Goal: Entertainment & Leisure: Consume media (video, audio)

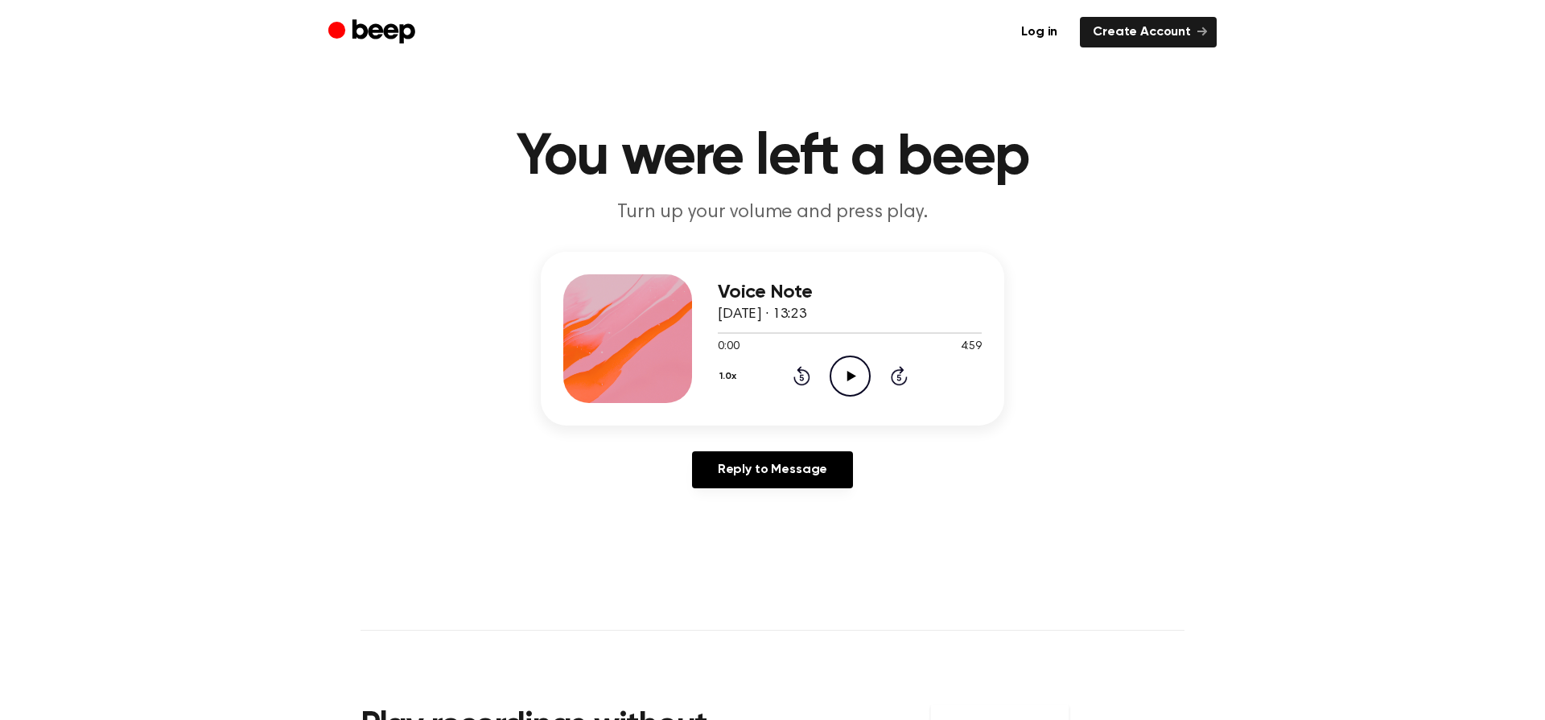
click at [840, 372] on icon "Play Audio" at bounding box center [849, 376] width 41 height 41
click at [854, 372] on icon "Pause Audio" at bounding box center [849, 376] width 41 height 41
click at [853, 367] on icon "Play Audio" at bounding box center [849, 376] width 41 height 41
click at [797, 372] on icon "Rewind 5 seconds" at bounding box center [801, 375] width 18 height 21
click at [849, 372] on icon "Pause Audio" at bounding box center [849, 376] width 41 height 41
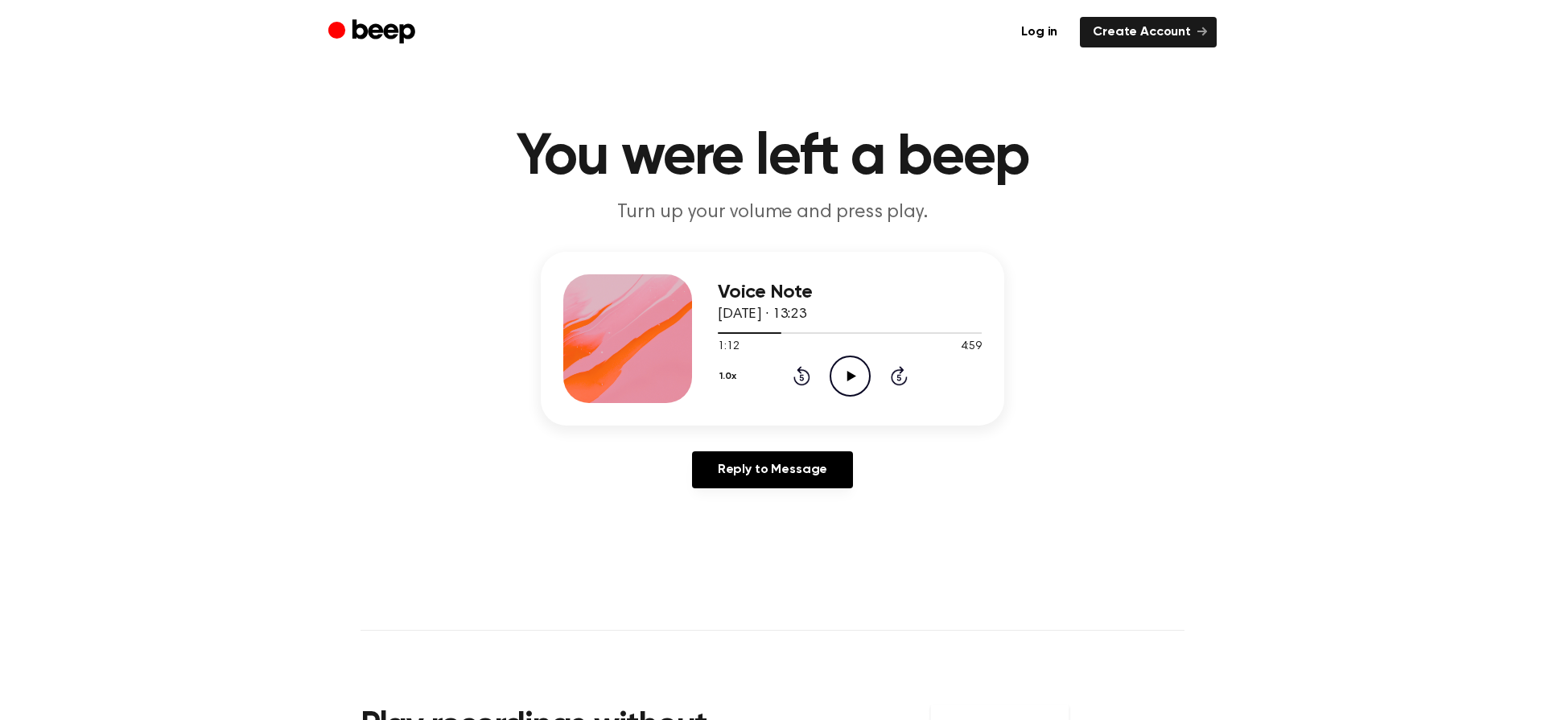
click at [848, 372] on icon at bounding box center [850, 376] width 9 height 10
click at [820, 329] on div at bounding box center [850, 332] width 264 height 13
click at [837, 364] on icon "Play Audio" at bounding box center [849, 376] width 41 height 41
click at [846, 374] on icon at bounding box center [849, 376] width 7 height 10
click at [807, 374] on icon at bounding box center [801, 375] width 17 height 19
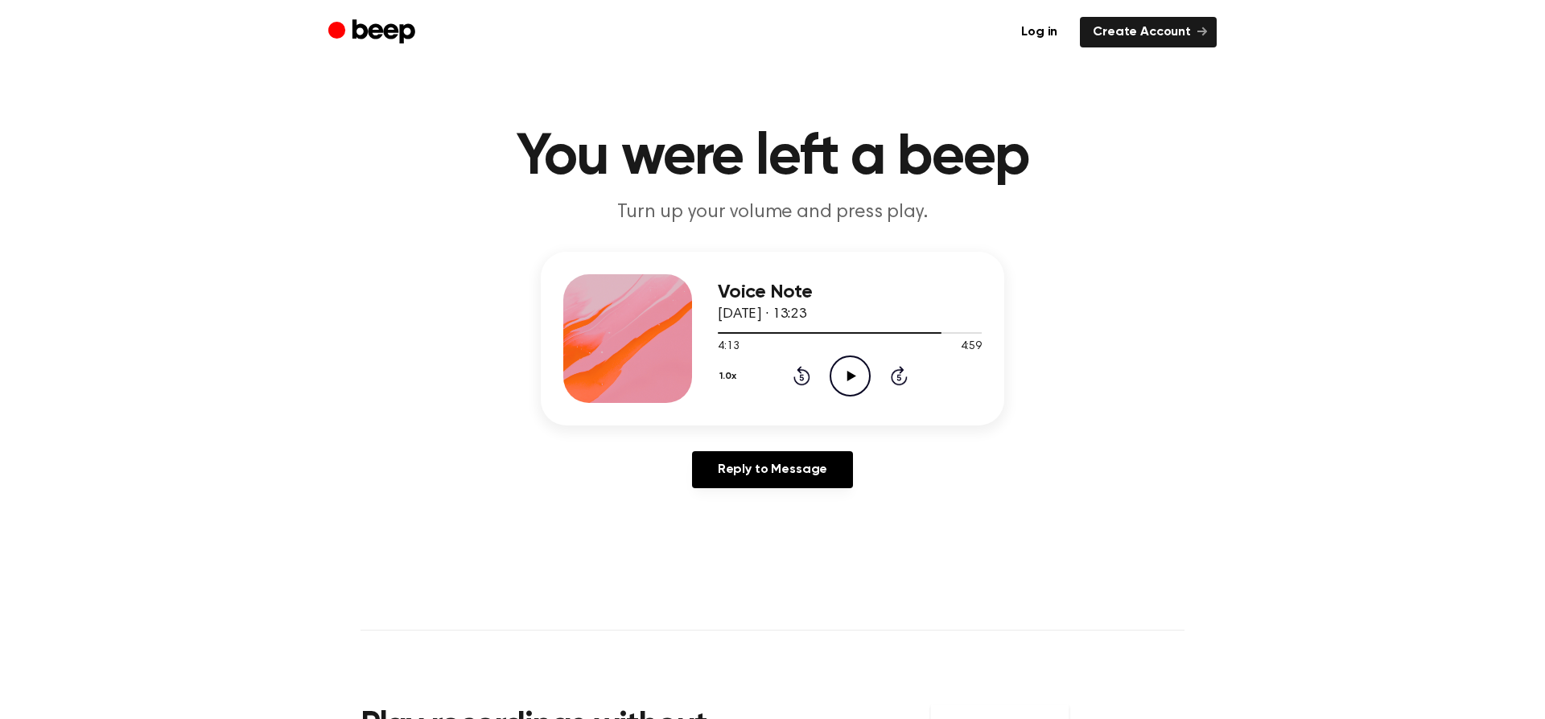
click at [807, 374] on icon at bounding box center [801, 375] width 17 height 19
click at [850, 374] on icon at bounding box center [850, 376] width 9 height 10
click at [804, 376] on icon "Rewind 5 seconds" at bounding box center [801, 375] width 18 height 21
click at [854, 382] on icon "Pause Audio" at bounding box center [849, 376] width 41 height 41
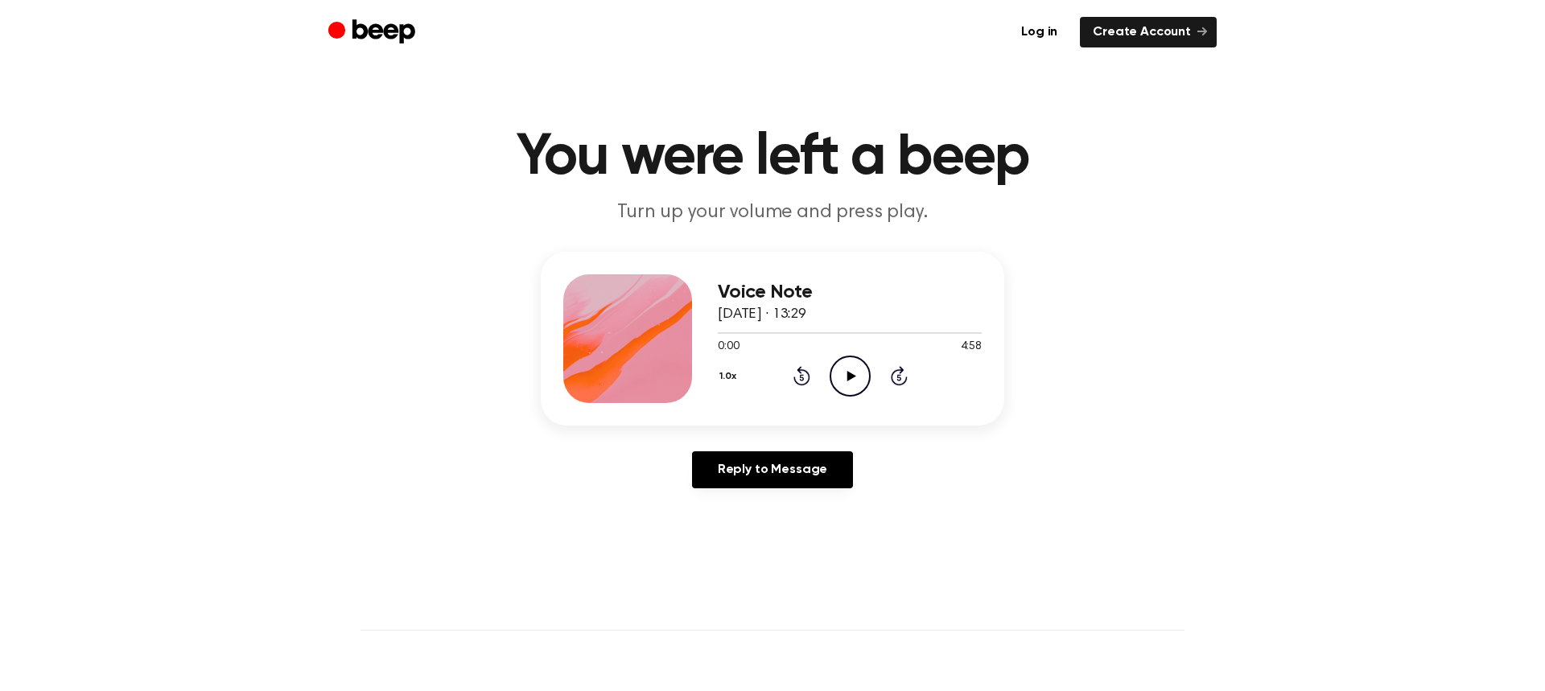
click at [849, 376] on icon at bounding box center [850, 376] width 9 height 10
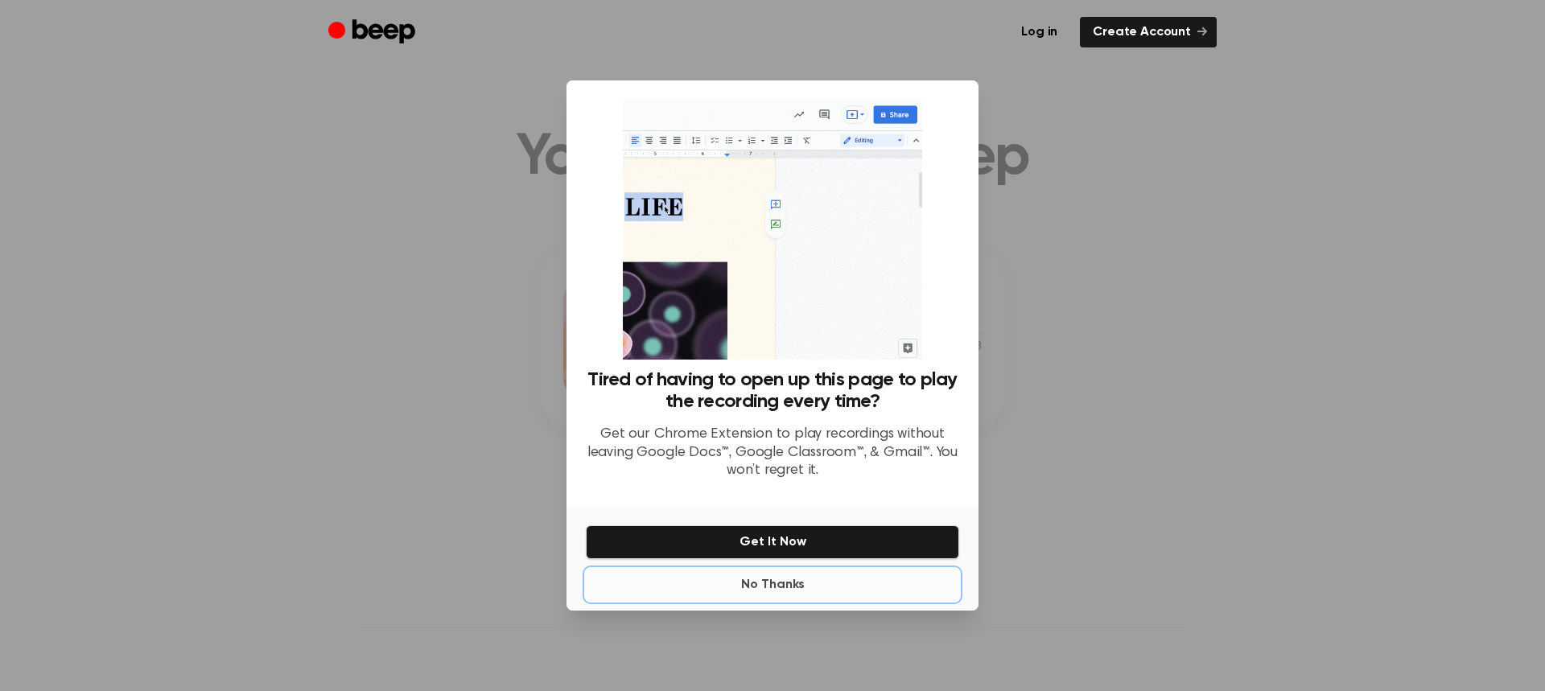
click at [782, 578] on button "No Thanks" at bounding box center [772, 585] width 373 height 32
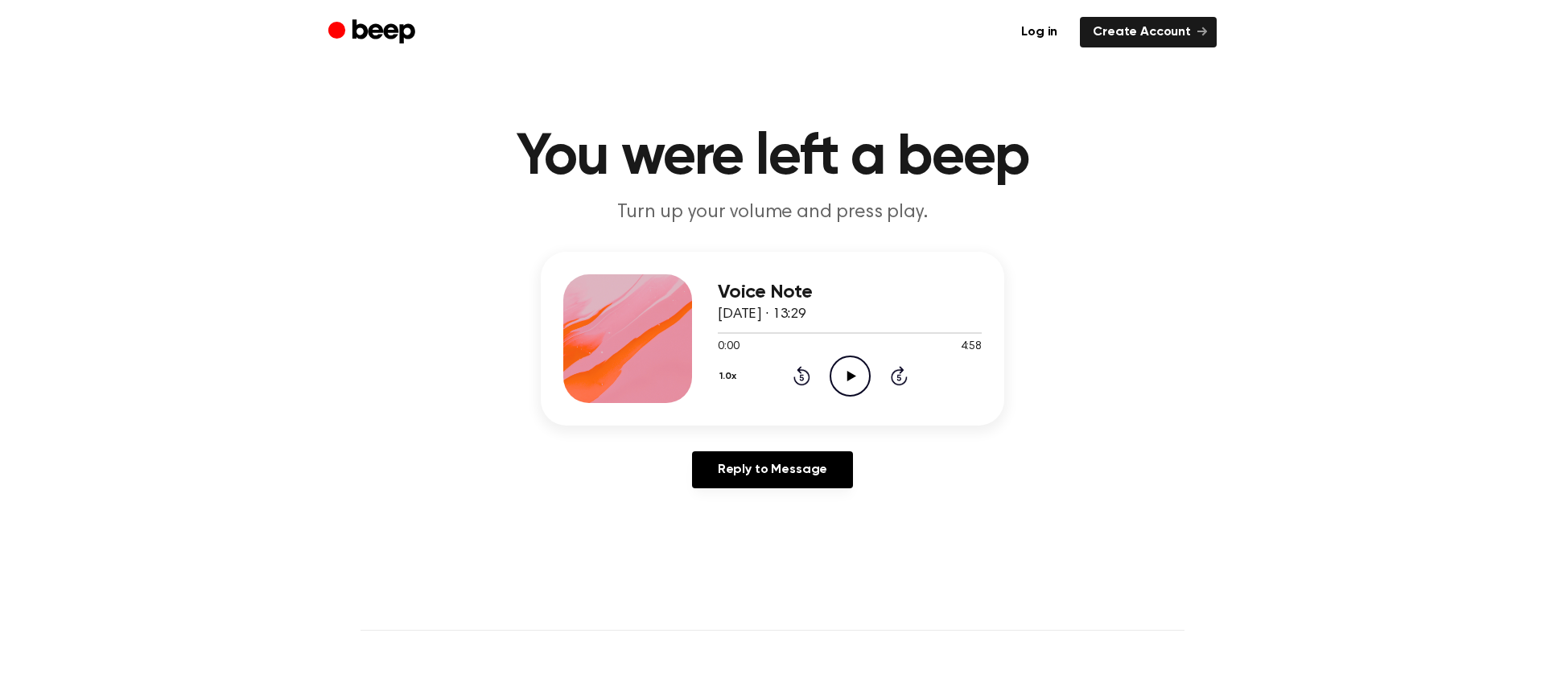
click at [849, 377] on icon at bounding box center [850, 376] width 9 height 10
click at [850, 376] on icon at bounding box center [849, 376] width 7 height 10
click at [846, 365] on icon "Play Audio" at bounding box center [849, 376] width 41 height 41
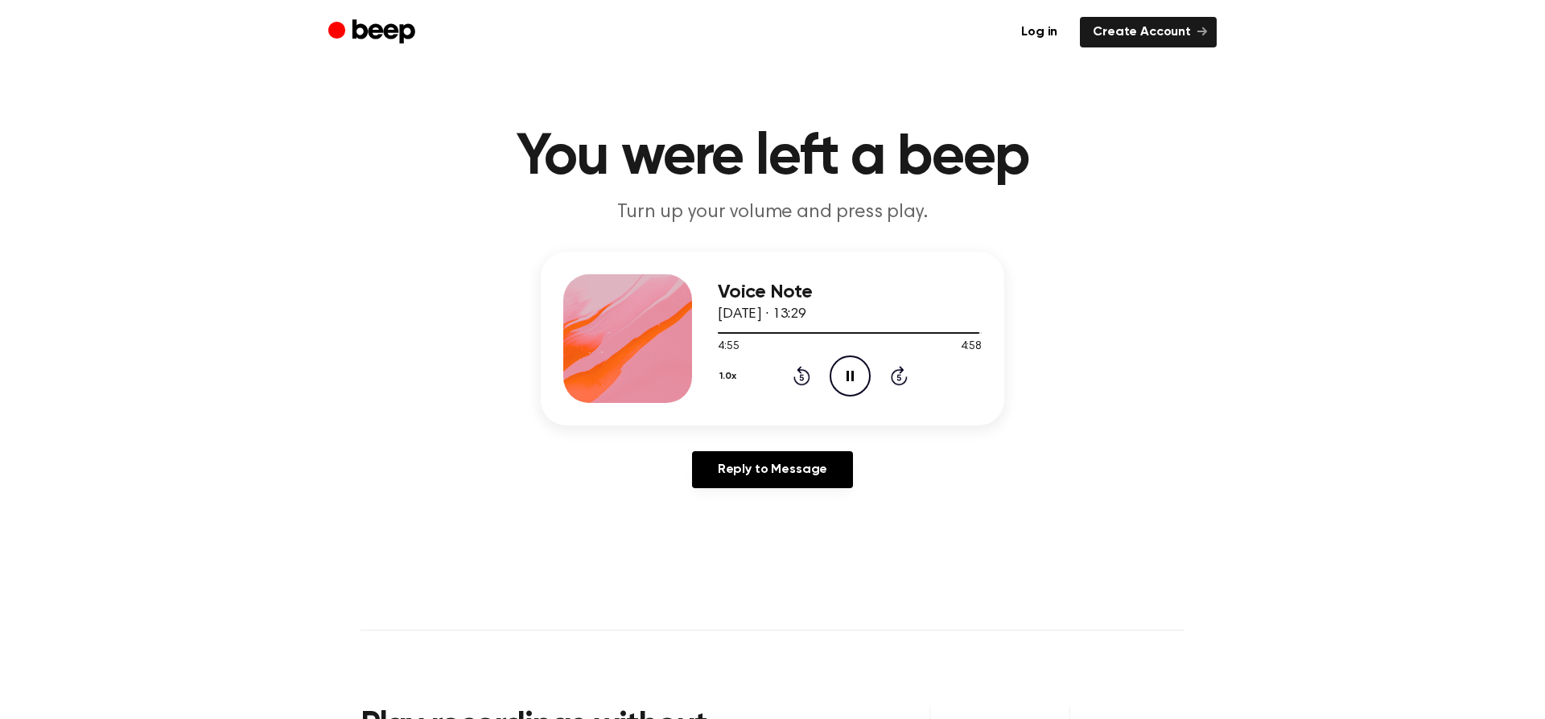
scroll to position [1, 0]
